Goal: Information Seeking & Learning: Learn about a topic

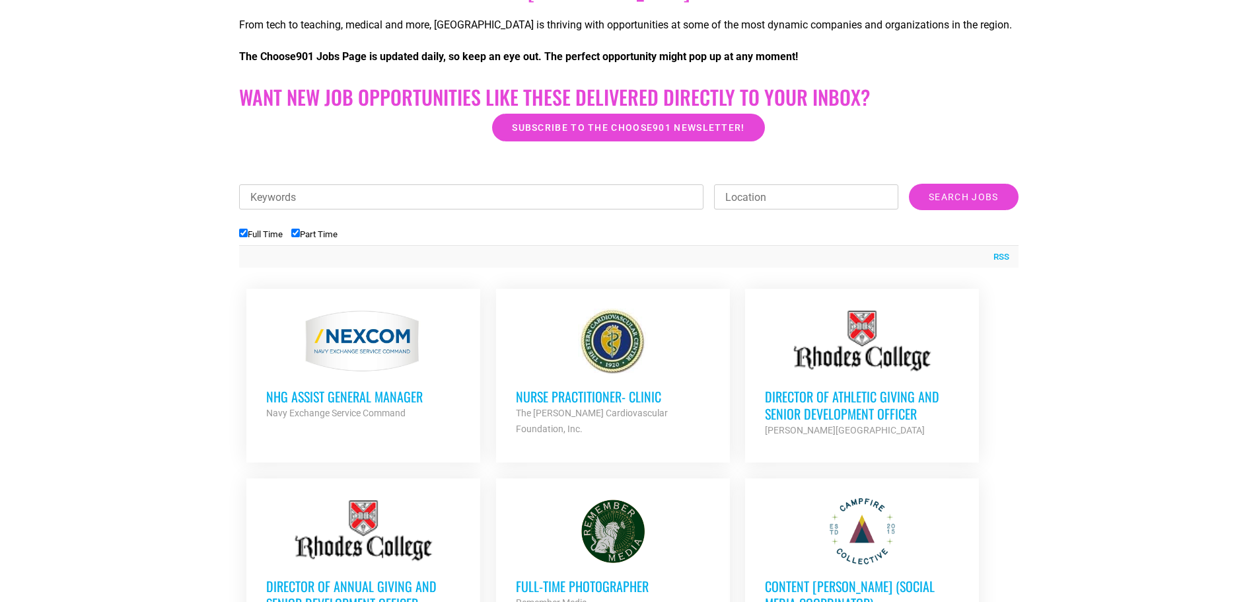
scroll to position [343, 0]
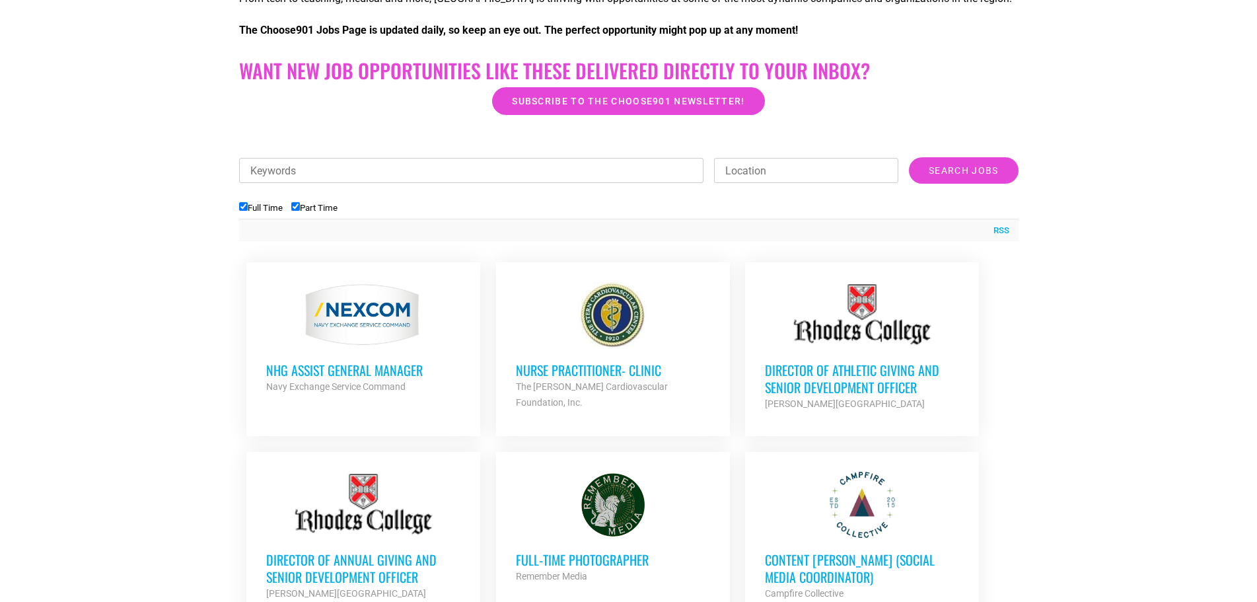
click at [335, 162] on input "Keywords" at bounding box center [471, 170] width 465 height 25
type input "it"
click at [909, 157] on input "Search Jobs" at bounding box center [963, 170] width 109 height 26
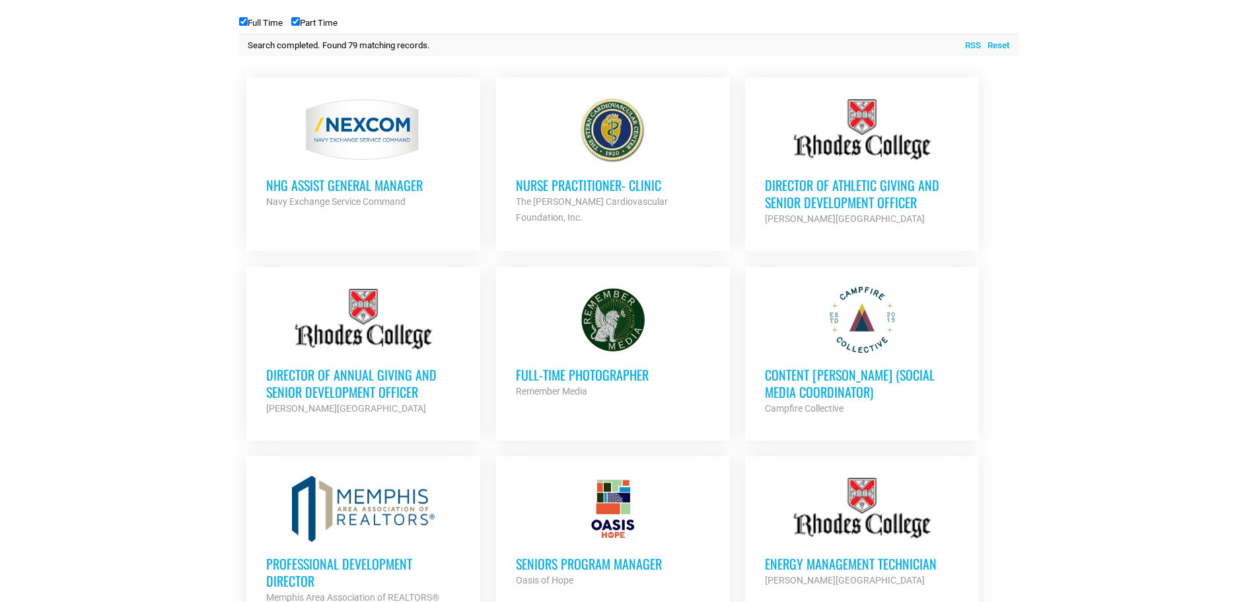
scroll to position [555, 0]
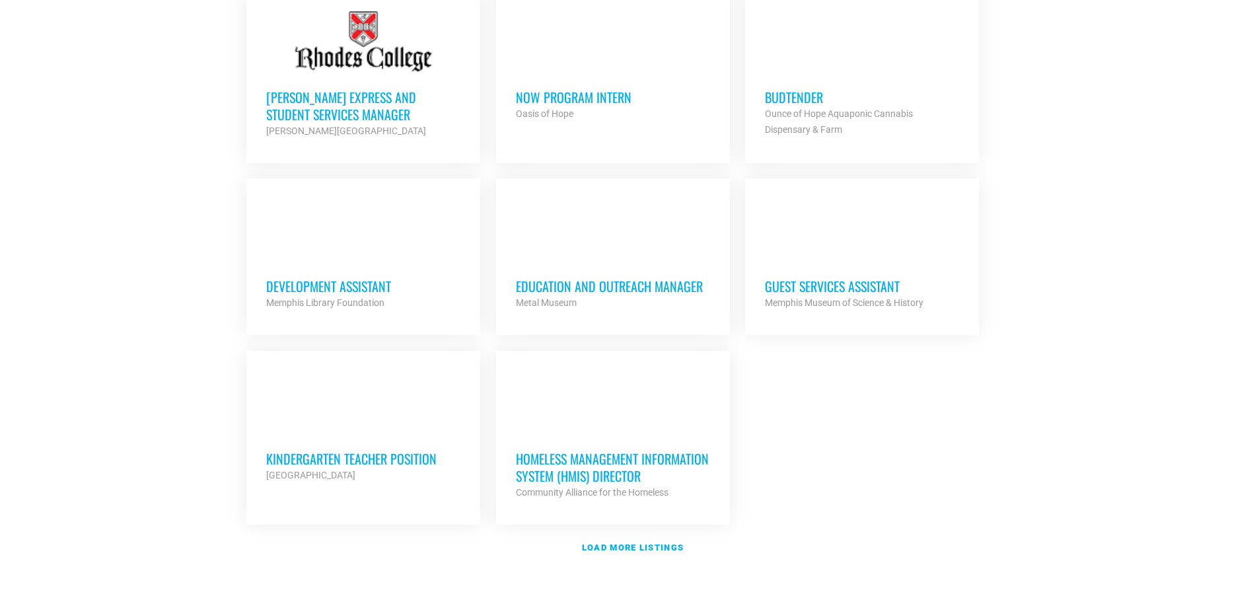
scroll to position [1400, 0]
